Goal: Information Seeking & Learning: Learn about a topic

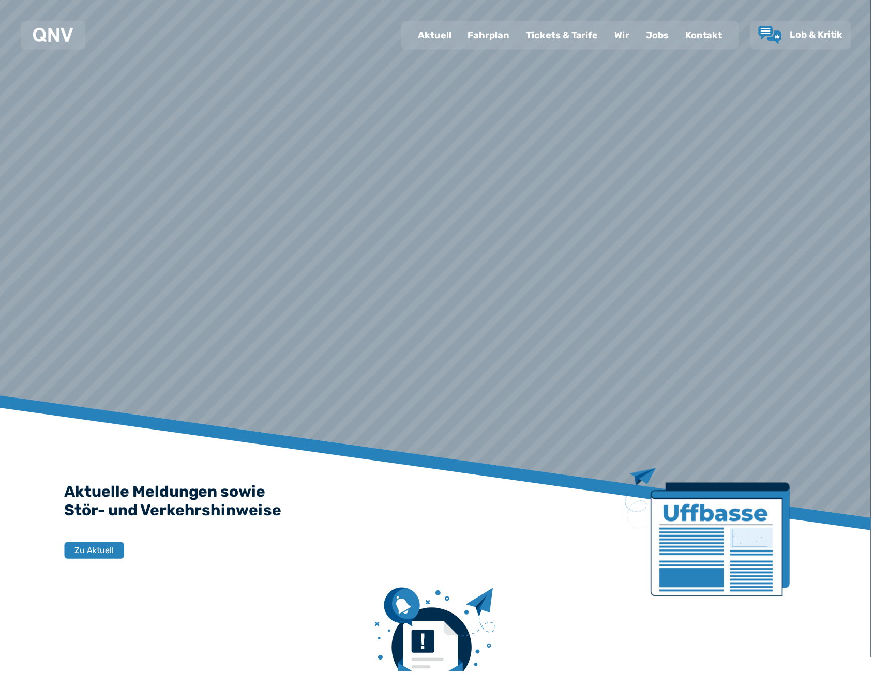
click at [654, 35] on div "Jobs" at bounding box center [659, 35] width 39 height 27
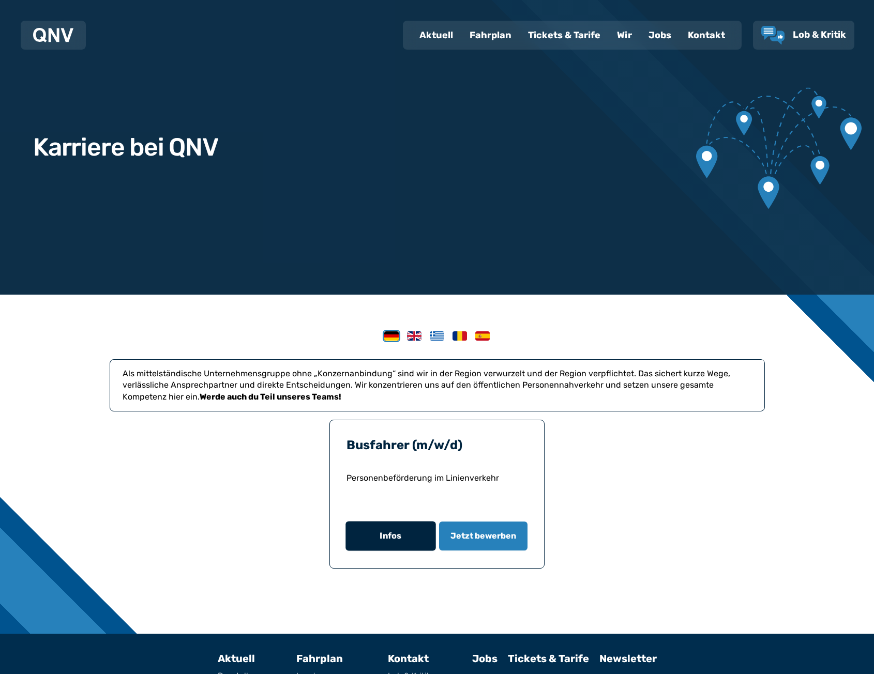
click at [394, 544] on button "Infos" at bounding box center [390, 536] width 90 height 29
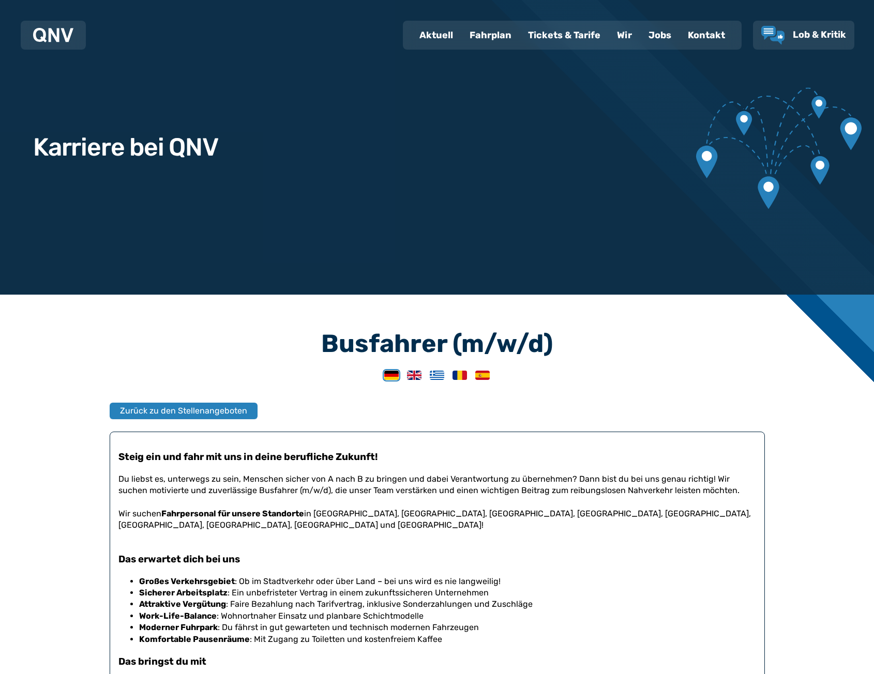
click at [418, 377] on img at bounding box center [414, 375] width 14 height 9
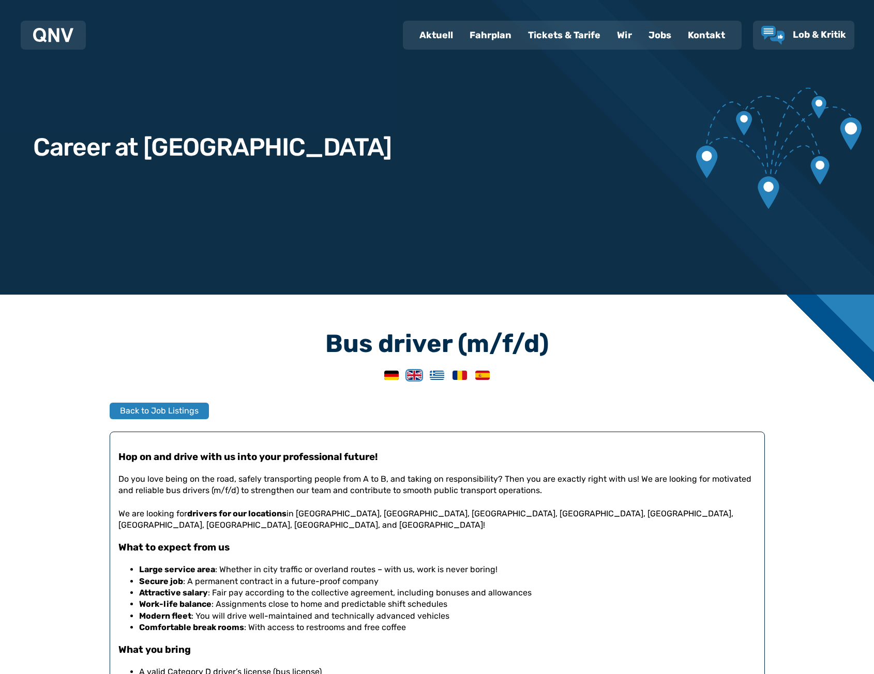
click at [436, 376] on img at bounding box center [437, 375] width 14 height 9
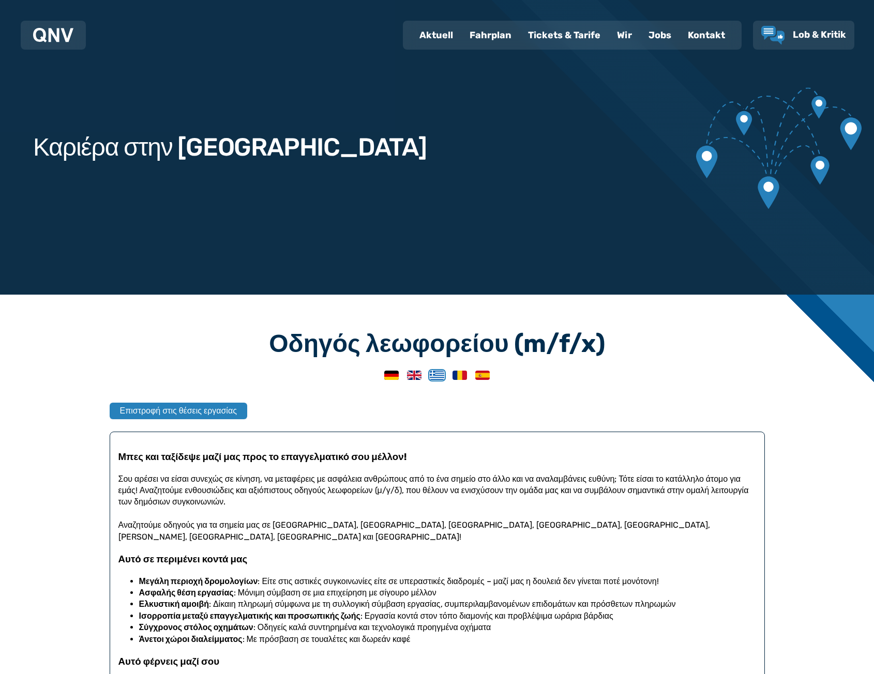
click at [459, 376] on img at bounding box center [459, 375] width 14 height 9
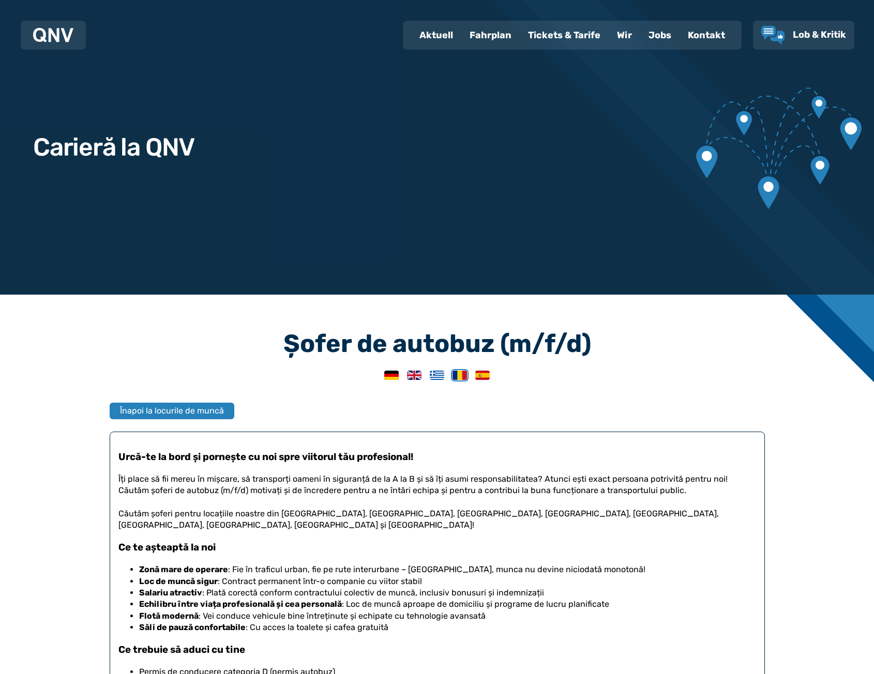
click at [489, 376] on img at bounding box center [482, 375] width 14 height 9
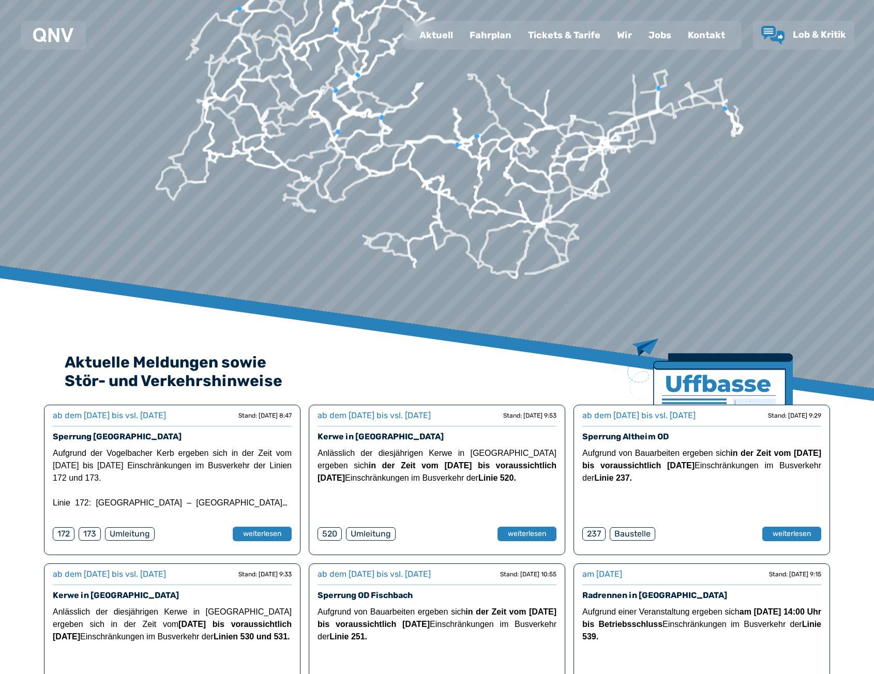
scroll to position [155, 0]
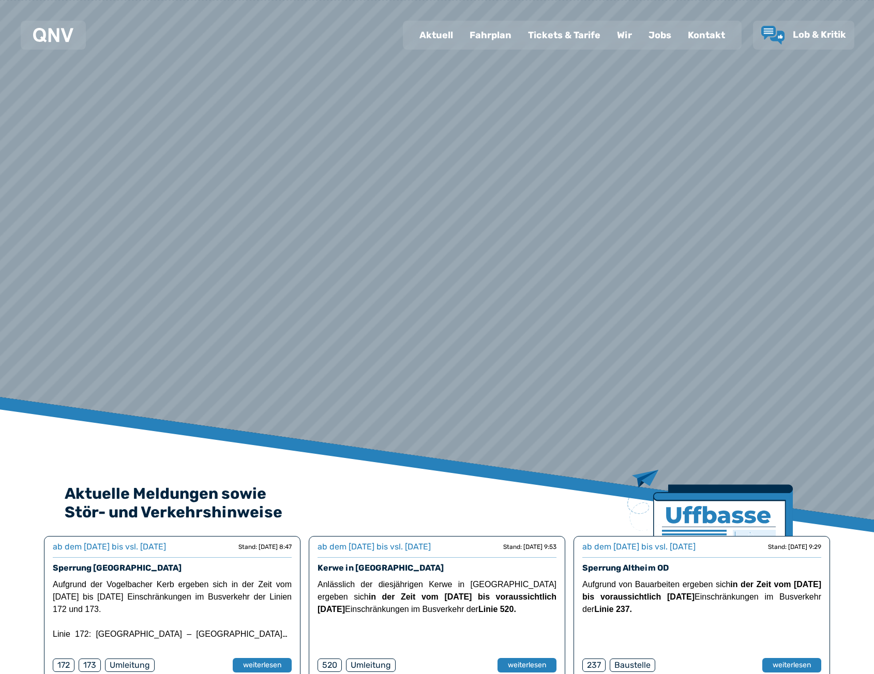
click at [491, 33] on div "Fahrplan" at bounding box center [490, 35] width 58 height 27
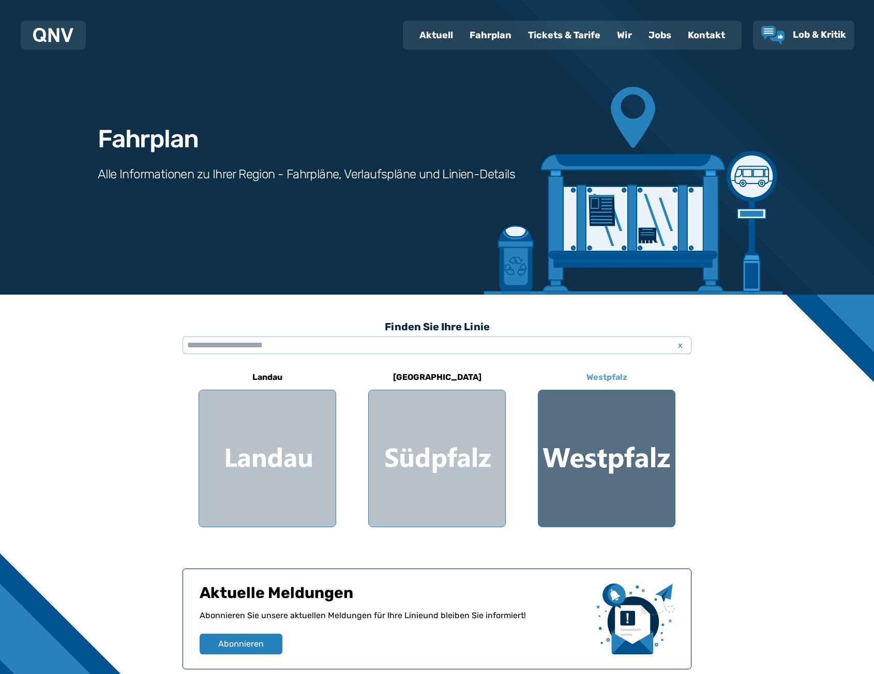
click at [593, 435] on div at bounding box center [606, 458] width 136 height 136
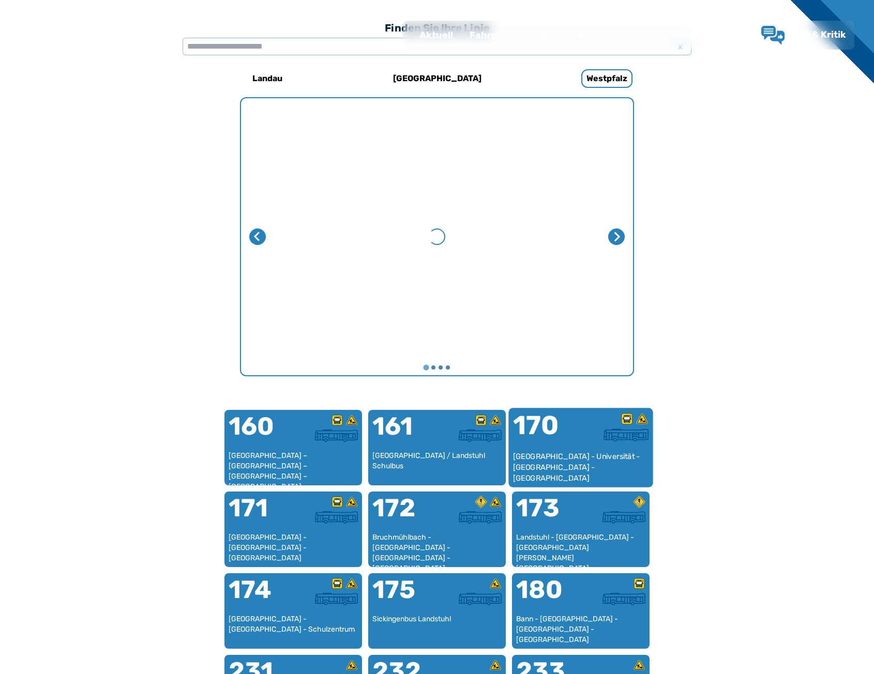
scroll to position [318, 0]
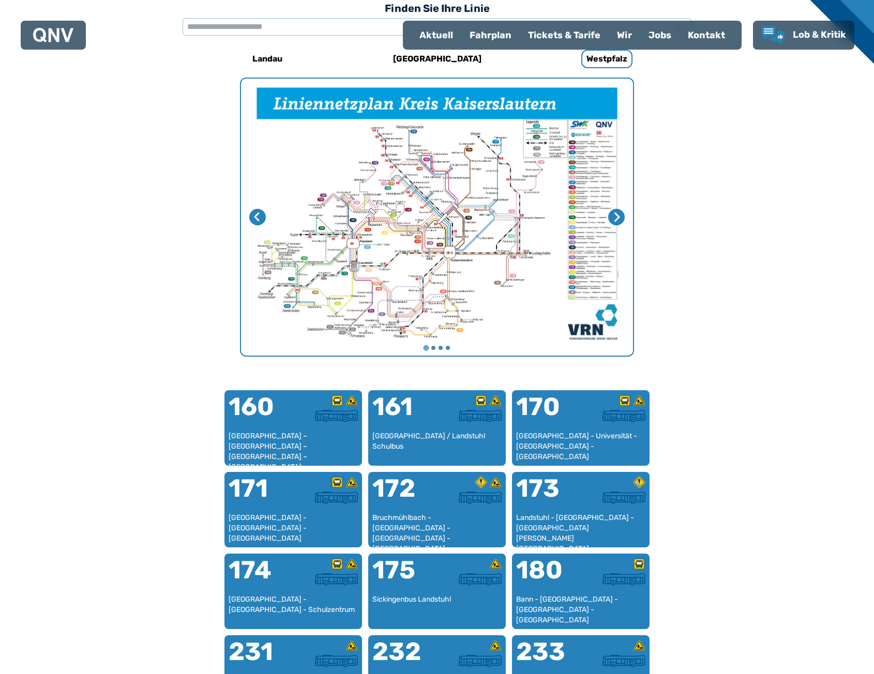
click at [488, 31] on div "Fahrplan" at bounding box center [490, 35] width 58 height 27
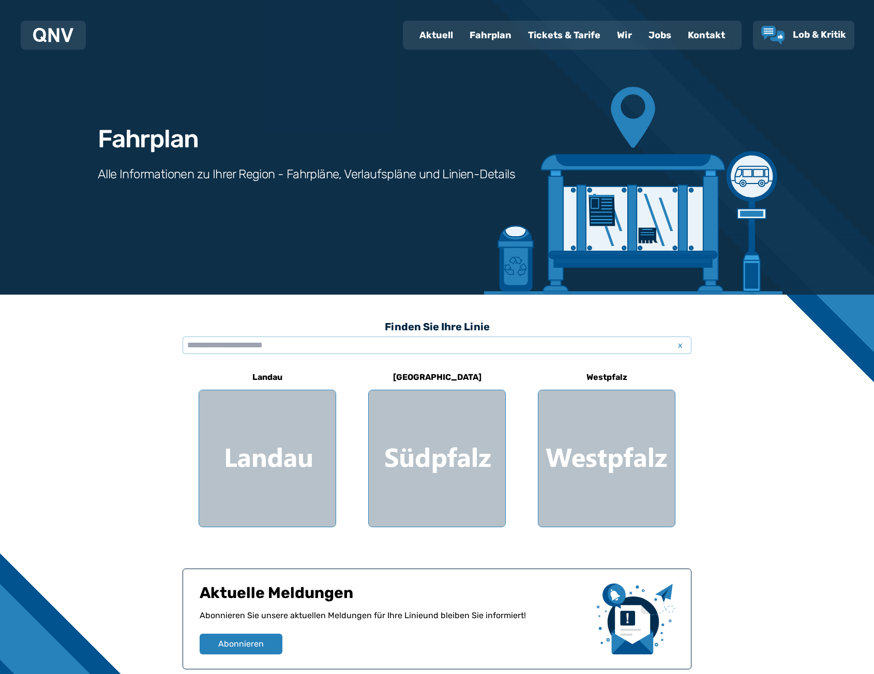
click at [61, 46] on div at bounding box center [53, 35] width 65 height 29
